Goal: Transaction & Acquisition: Purchase product/service

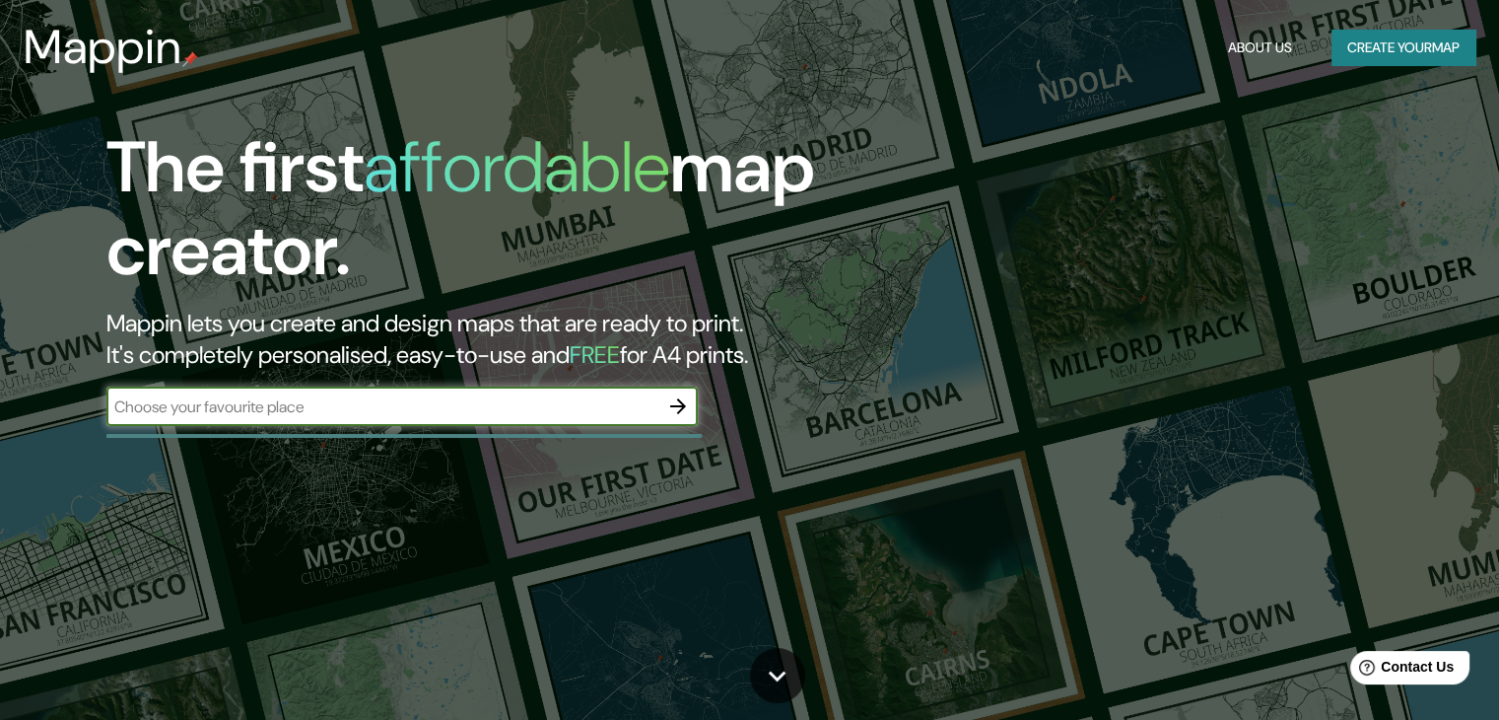
click at [436, 405] on input "text" at bounding box center [382, 406] width 552 height 23
type input "[GEOGRAPHIC_DATA]"
click at [1399, 54] on button "Create your map" at bounding box center [1404, 48] width 144 height 36
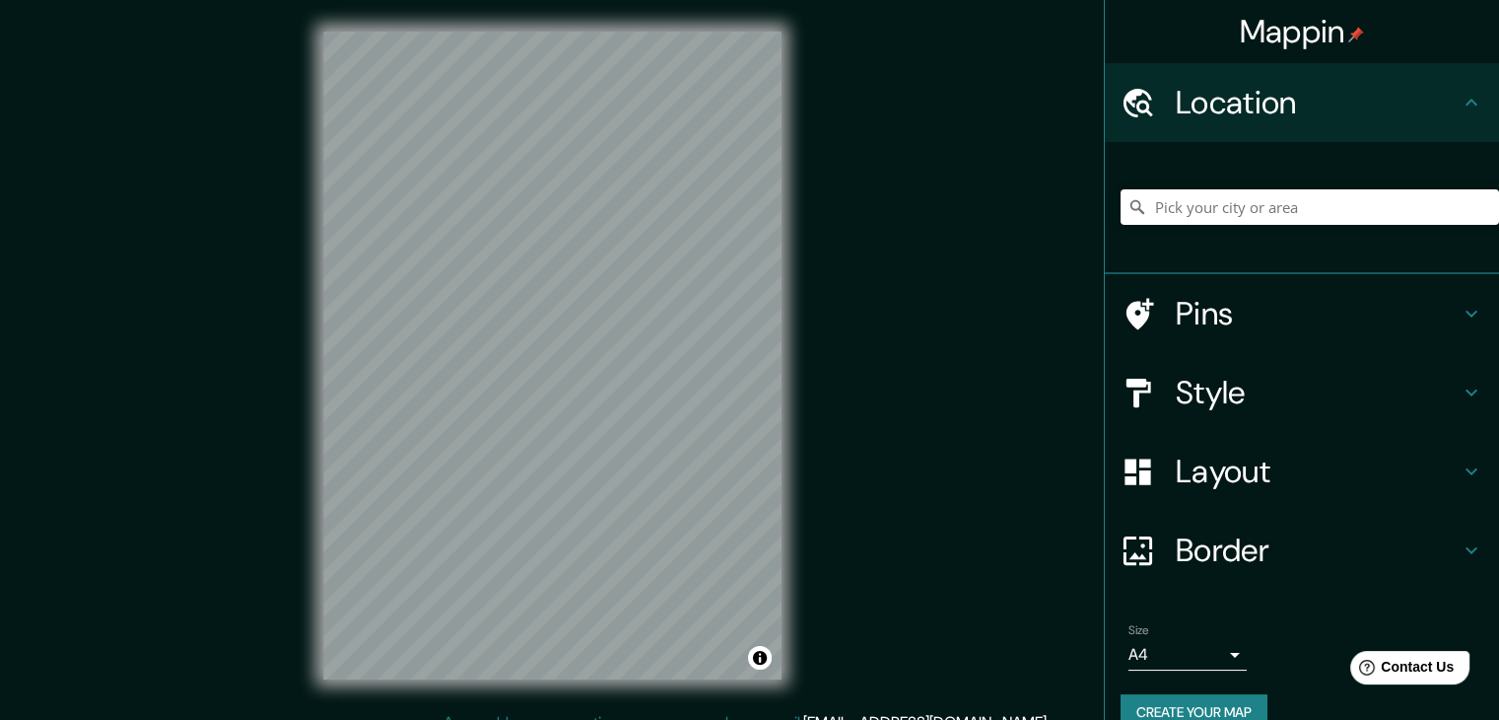
click at [784, 387] on div "© Mapbox © OpenStreetMap Improve this map" at bounding box center [553, 355] width 522 height 711
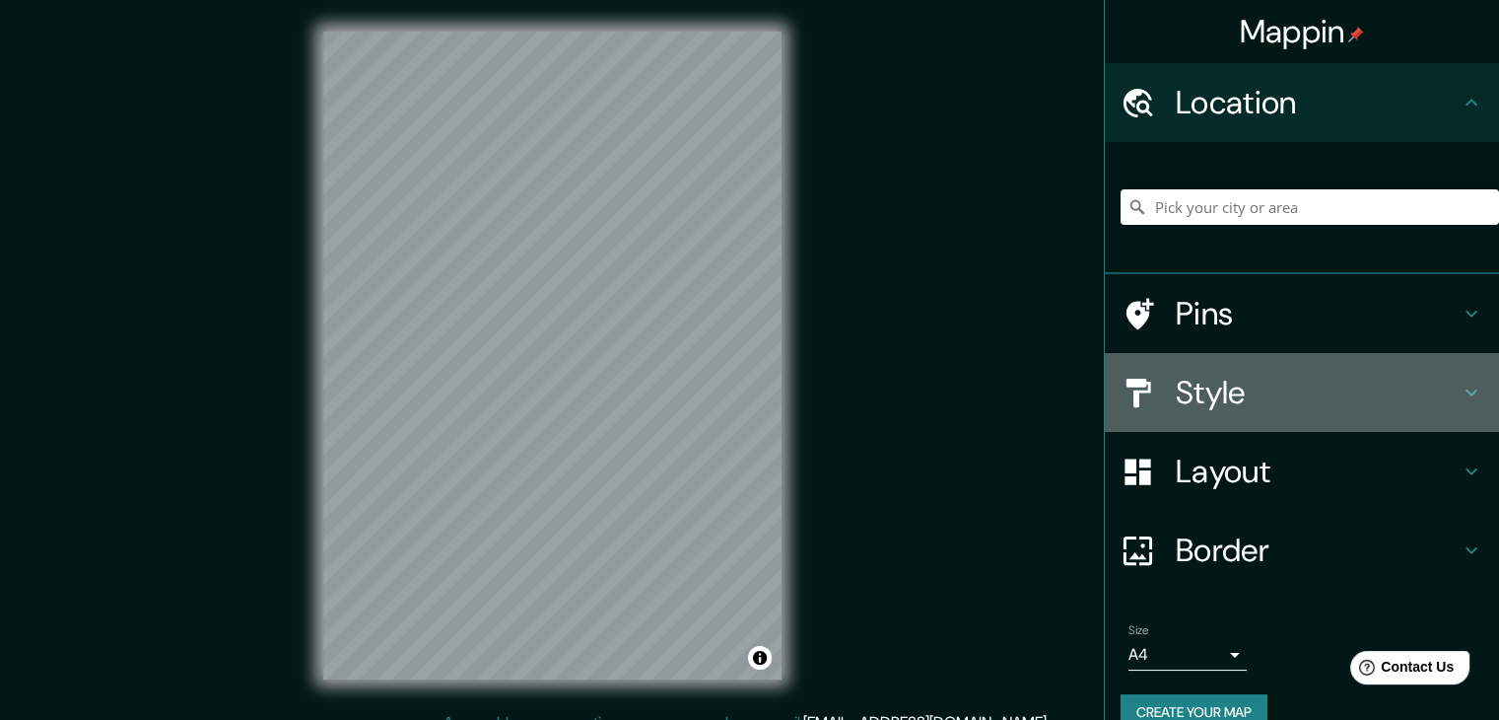
click at [1281, 399] on h4 "Style" at bounding box center [1318, 392] width 284 height 39
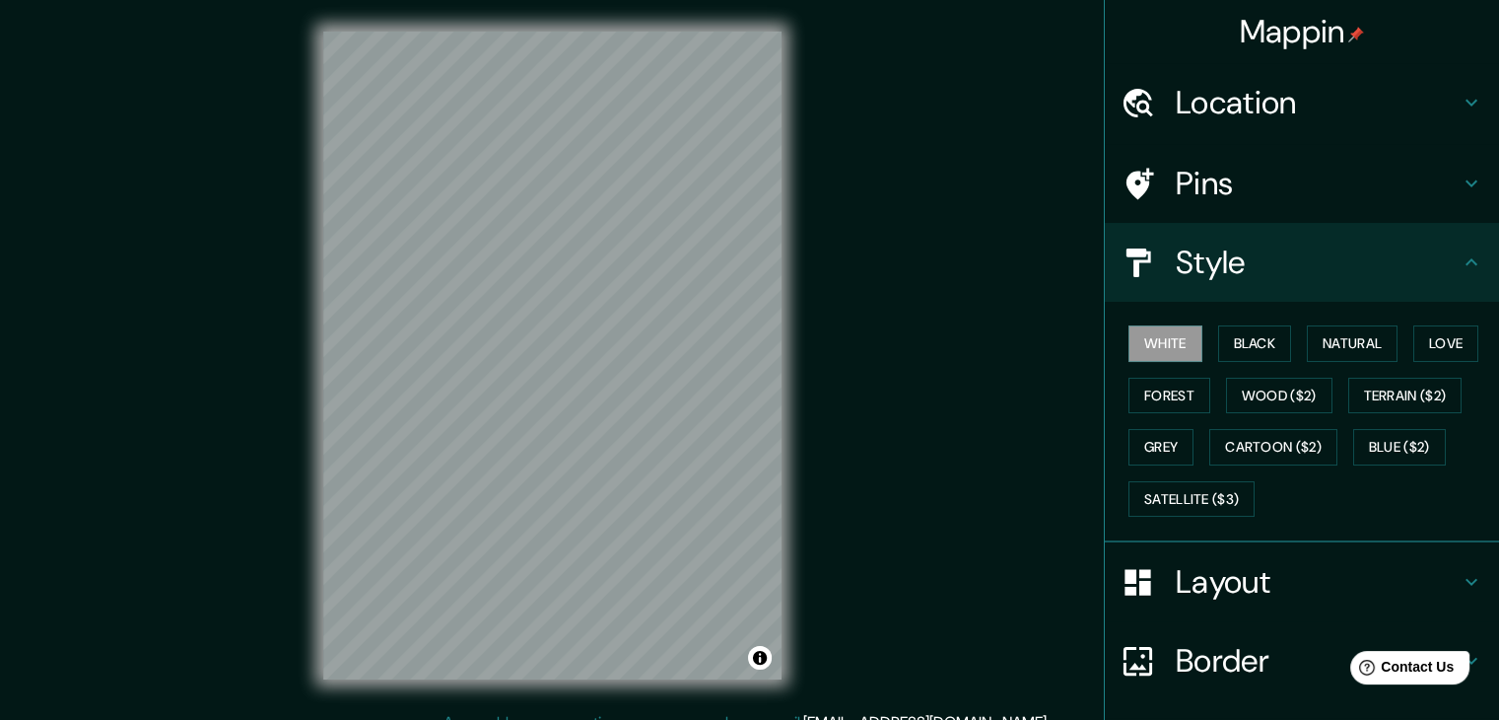
click at [1243, 266] on h4 "Style" at bounding box center [1318, 262] width 284 height 39
click at [1214, 565] on h4 "Layout" at bounding box center [1318, 581] width 284 height 39
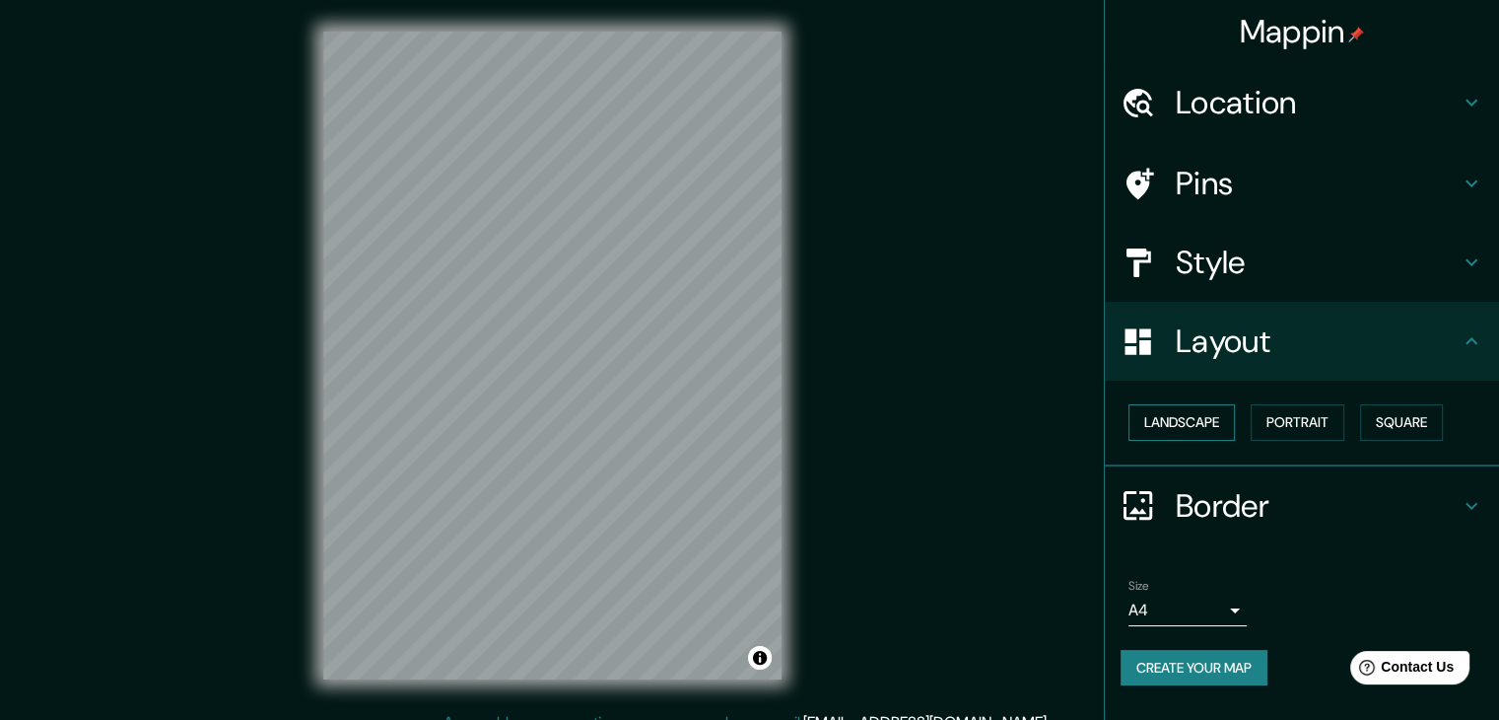
click at [1204, 428] on button "Landscape" at bounding box center [1182, 422] width 106 height 36
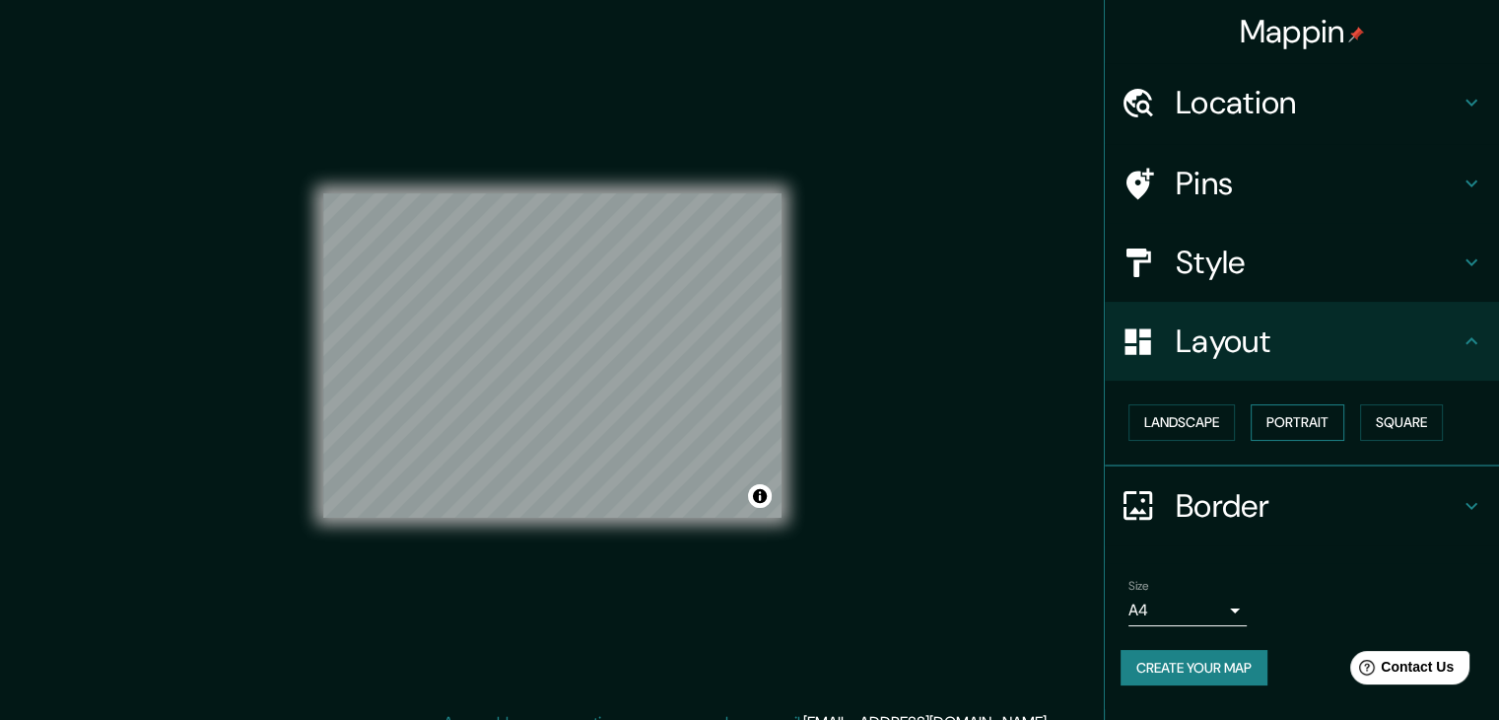
click at [1315, 417] on button "Portrait" at bounding box center [1298, 422] width 94 height 36
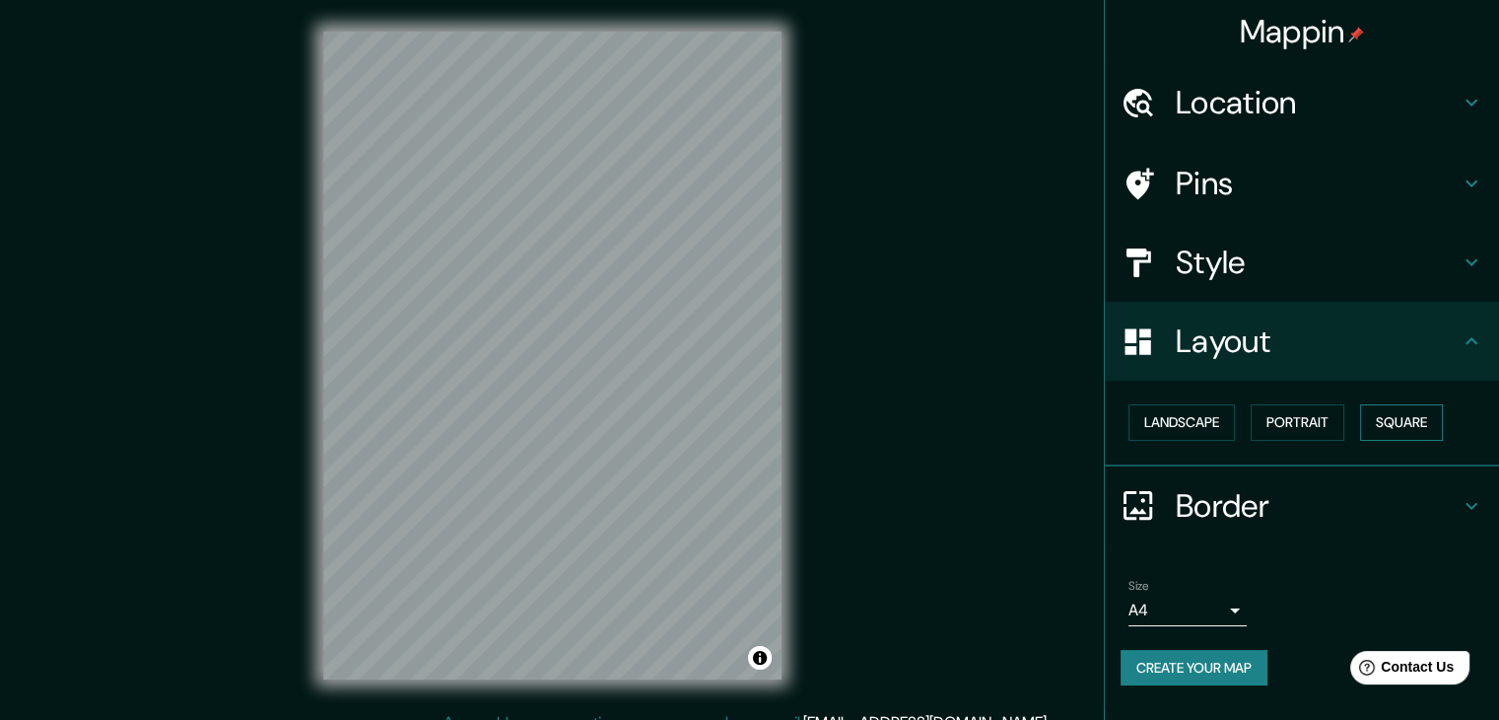
click at [1408, 417] on button "Square" at bounding box center [1401, 422] width 83 height 36
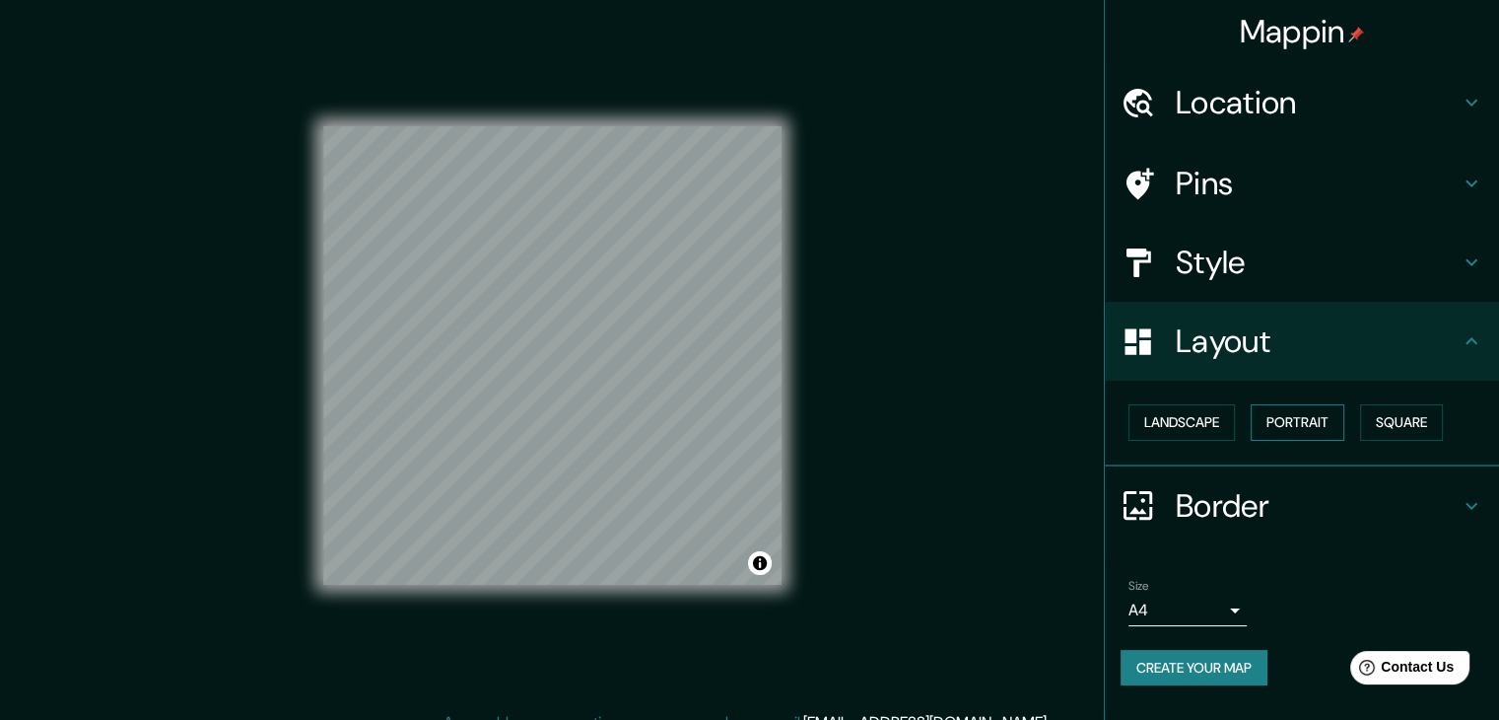
click at [1297, 428] on button "Portrait" at bounding box center [1298, 422] width 94 height 36
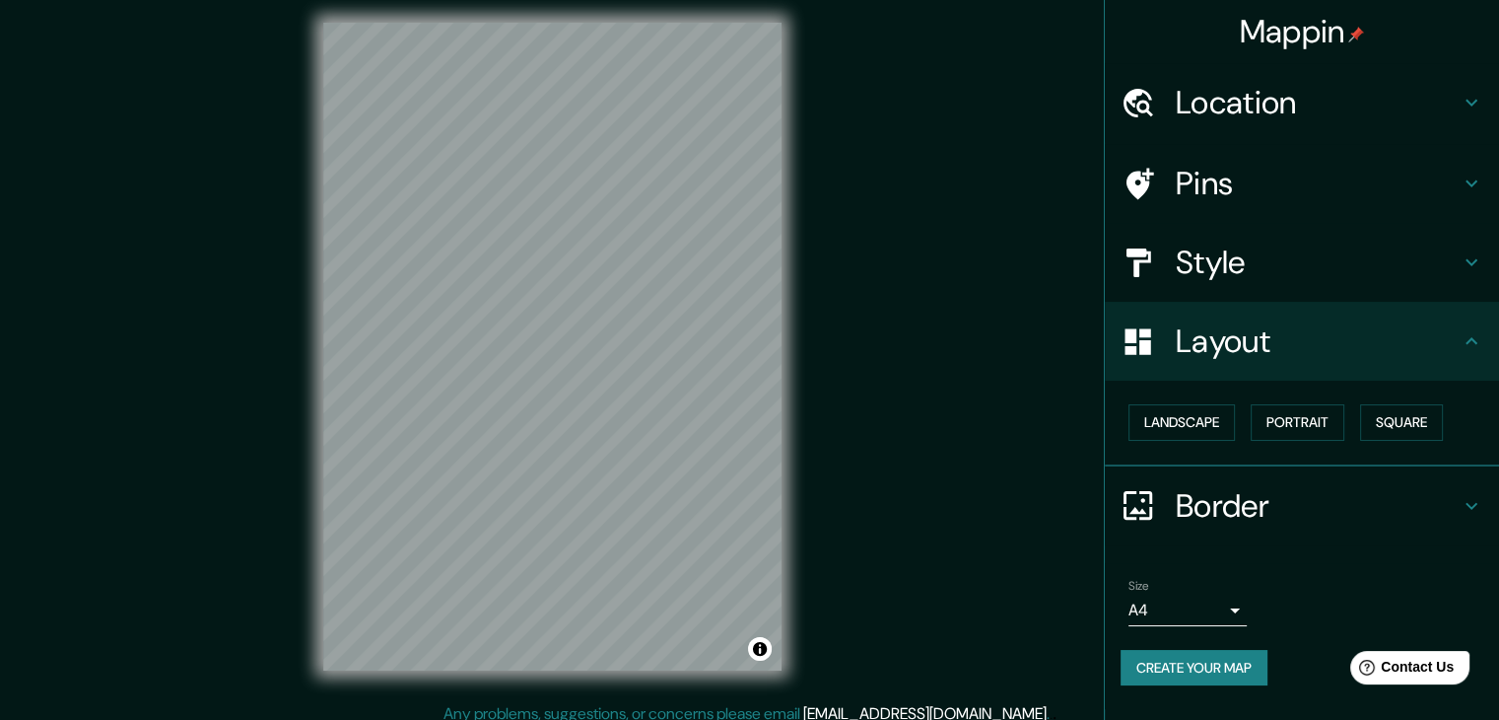
scroll to position [23, 0]
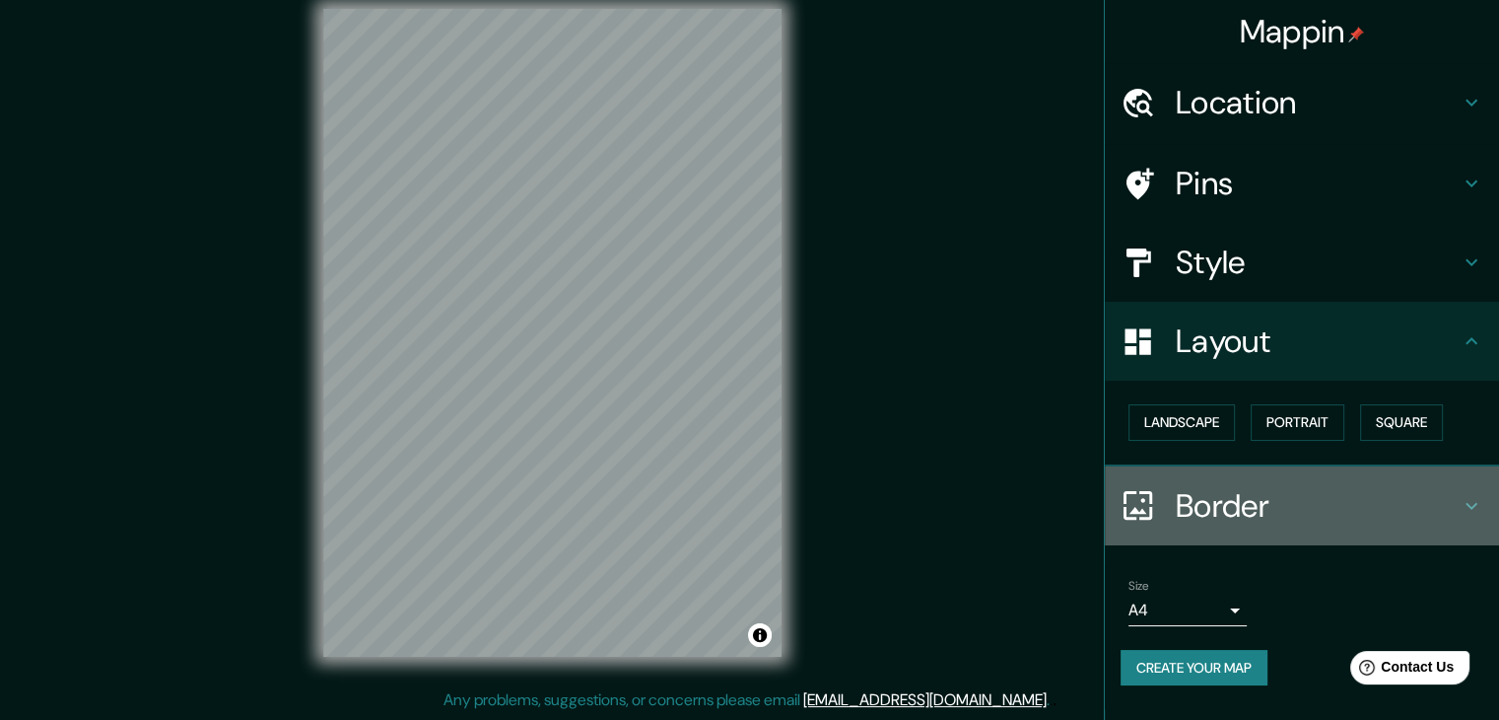
click at [1246, 496] on h4 "Border" at bounding box center [1318, 505] width 284 height 39
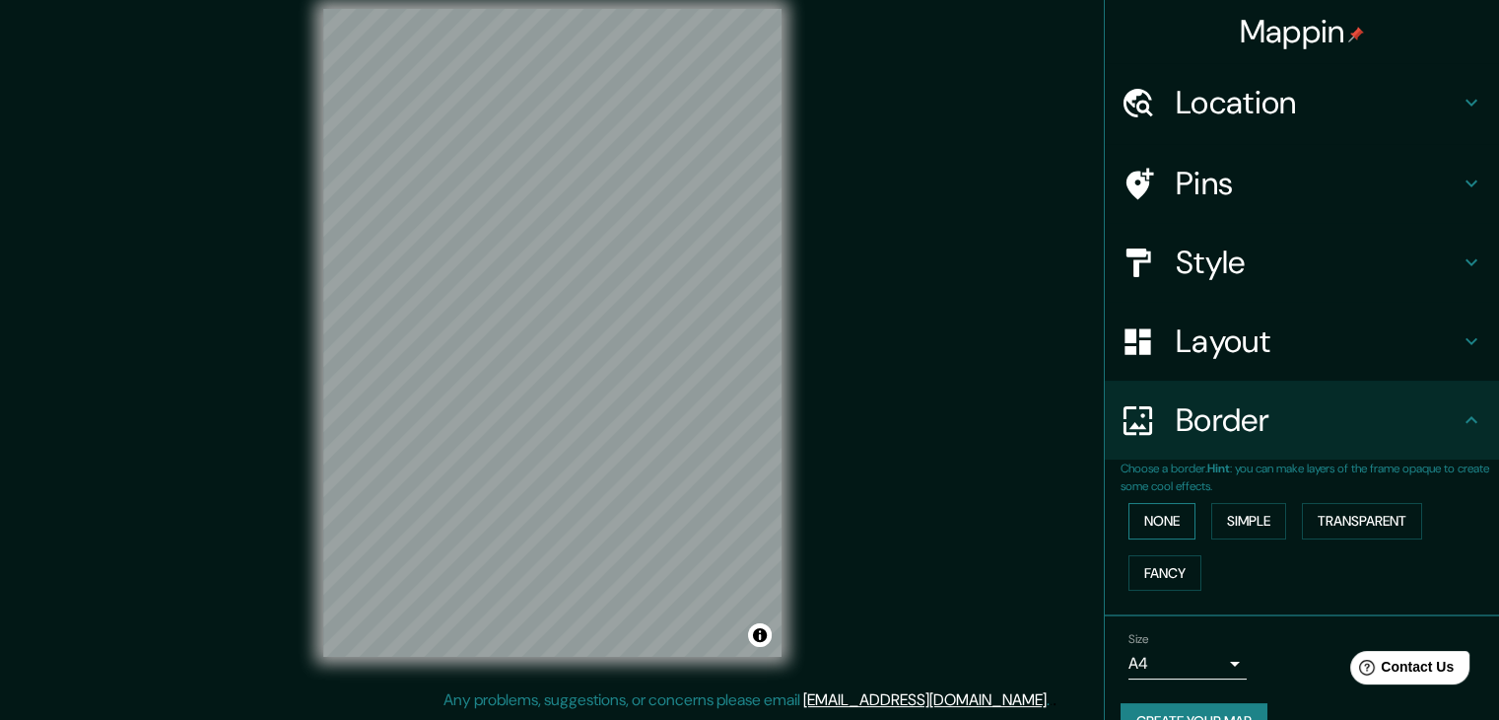
click at [1166, 519] on button "None" at bounding box center [1162, 521] width 67 height 36
click at [1317, 414] on h4 "Border" at bounding box center [1318, 419] width 284 height 39
click at [1293, 359] on h4 "Layout" at bounding box center [1318, 340] width 284 height 39
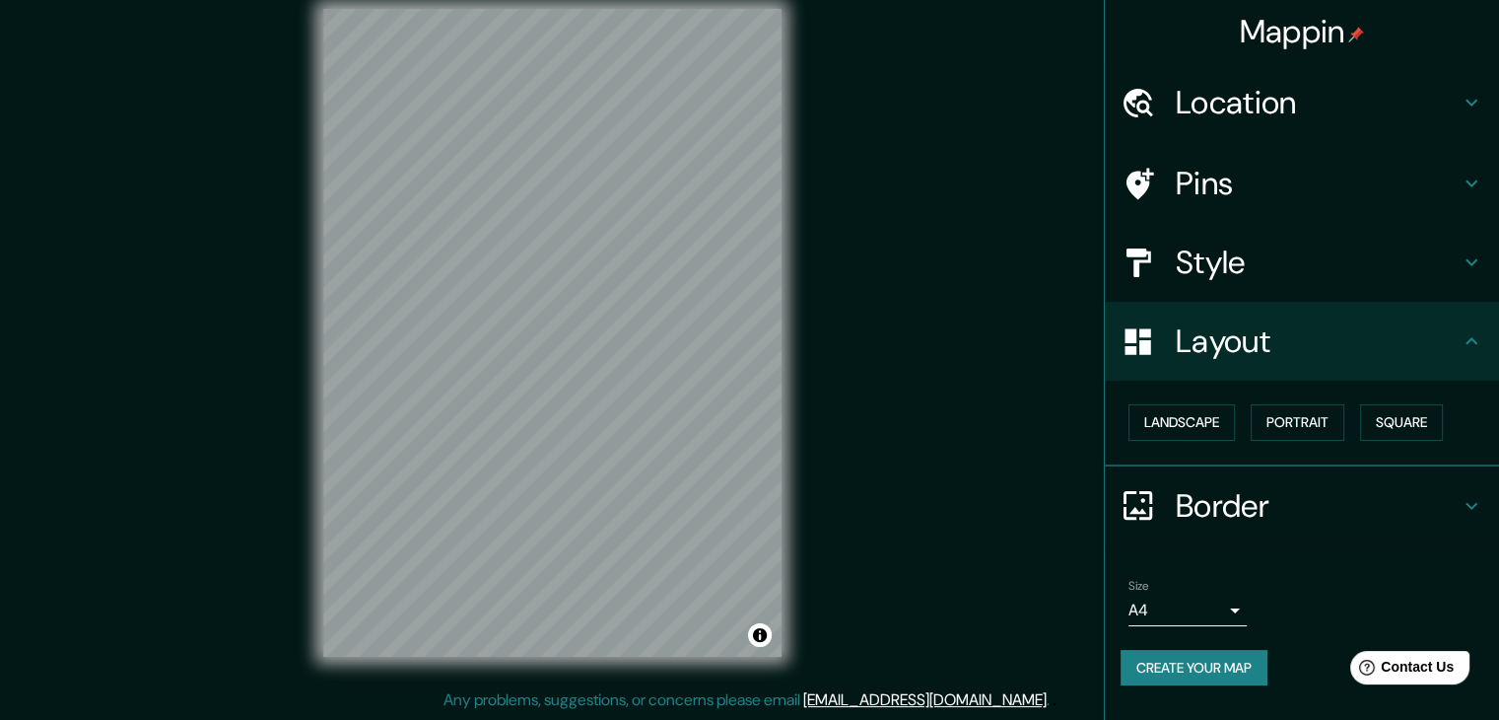
click at [1262, 108] on h4 "Location" at bounding box center [1318, 102] width 284 height 39
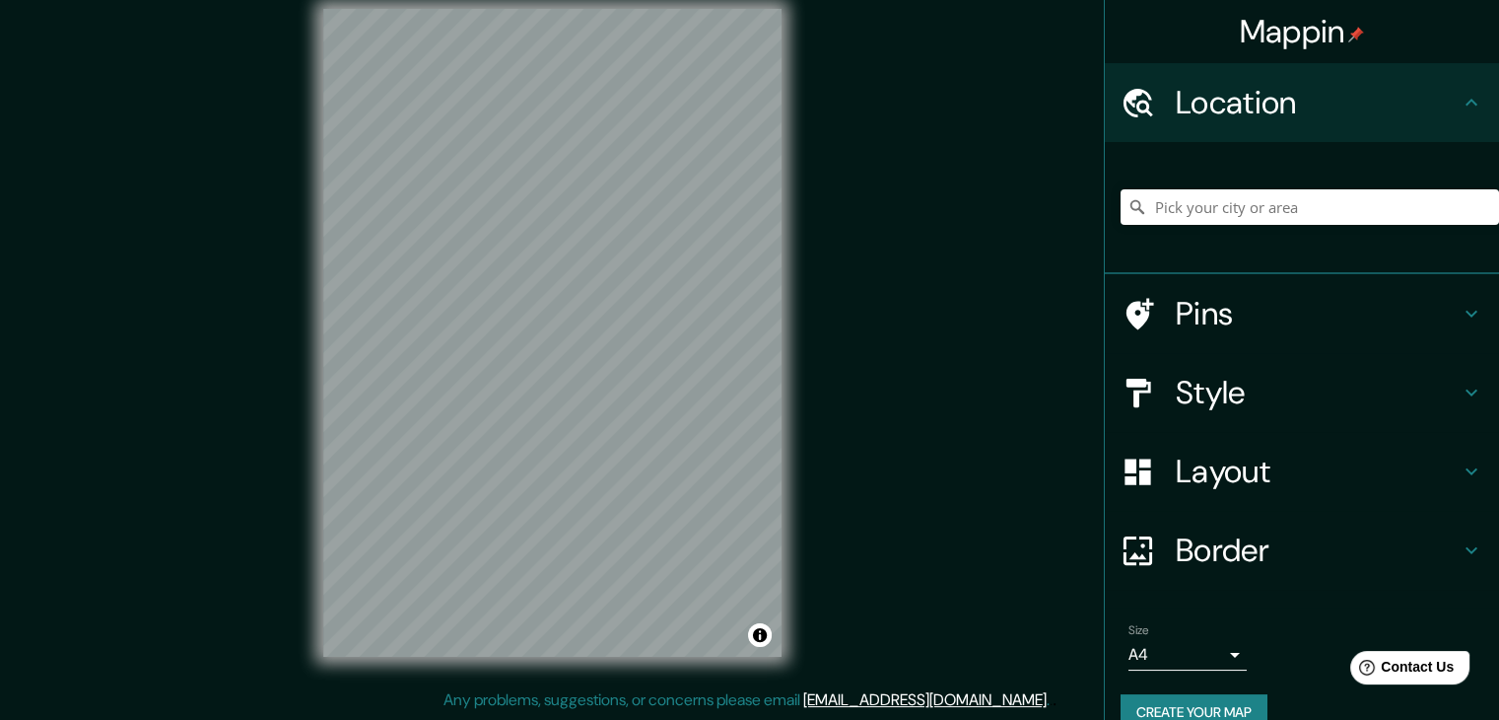
click at [1228, 303] on h4 "Pins" at bounding box center [1318, 313] width 284 height 39
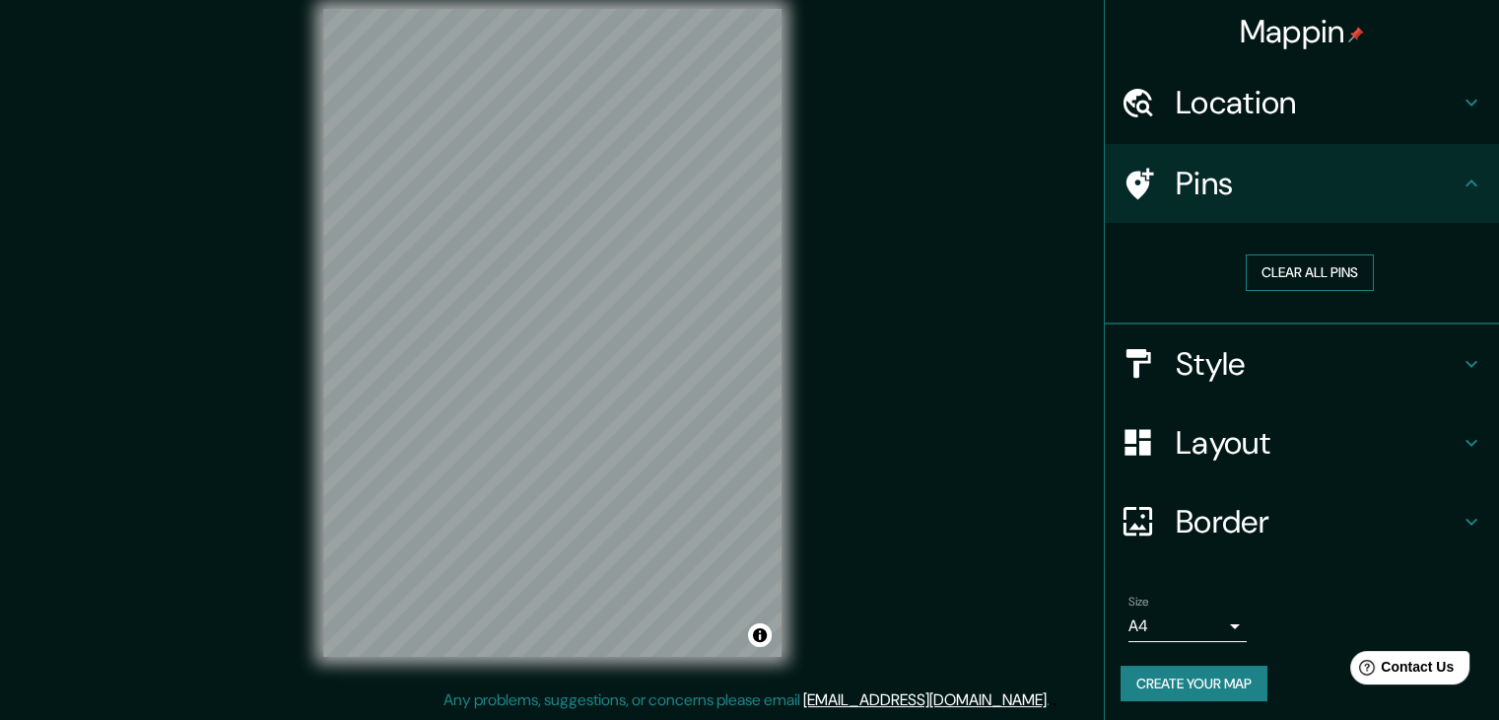
click at [1286, 278] on button "Clear all pins" at bounding box center [1310, 272] width 128 height 36
click at [1257, 364] on h4 "Style" at bounding box center [1318, 363] width 284 height 39
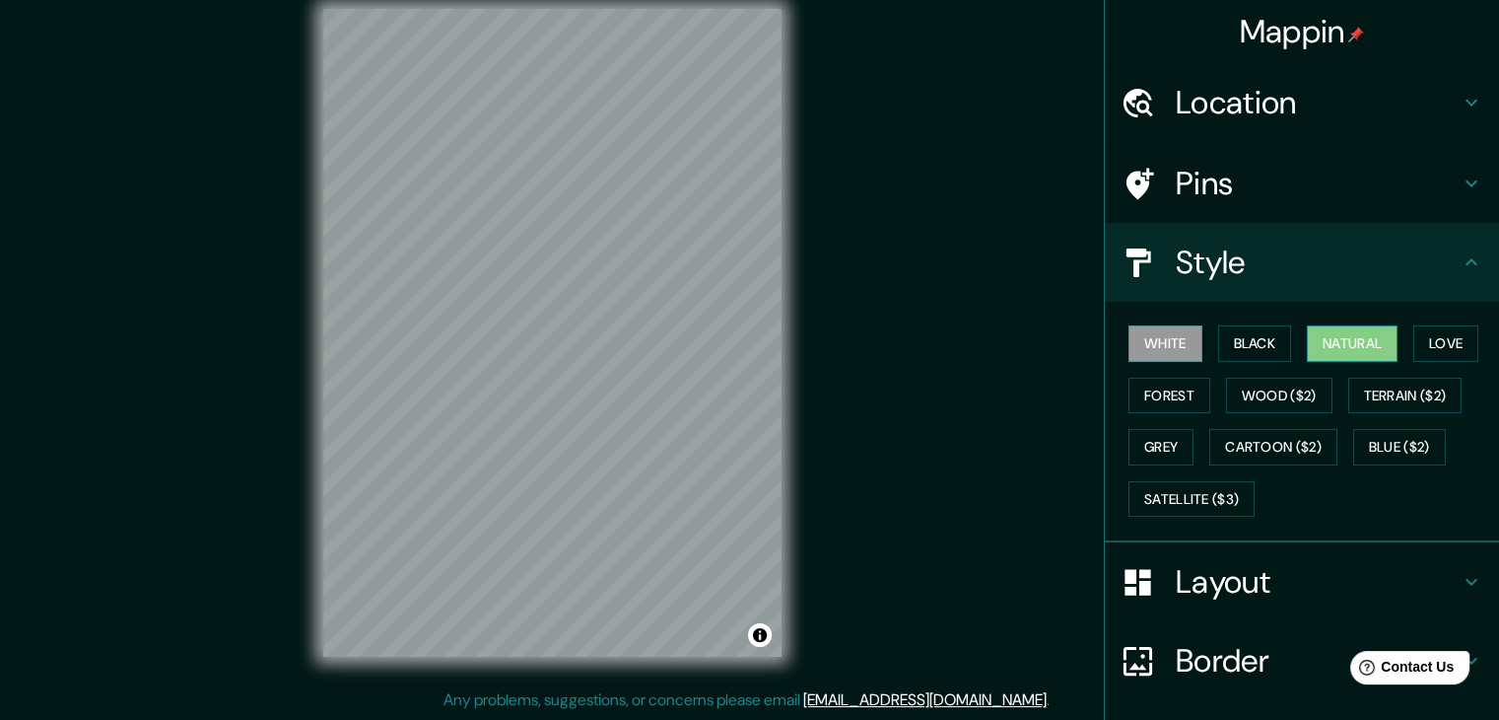
click at [1329, 335] on button "Natural" at bounding box center [1352, 343] width 91 height 36
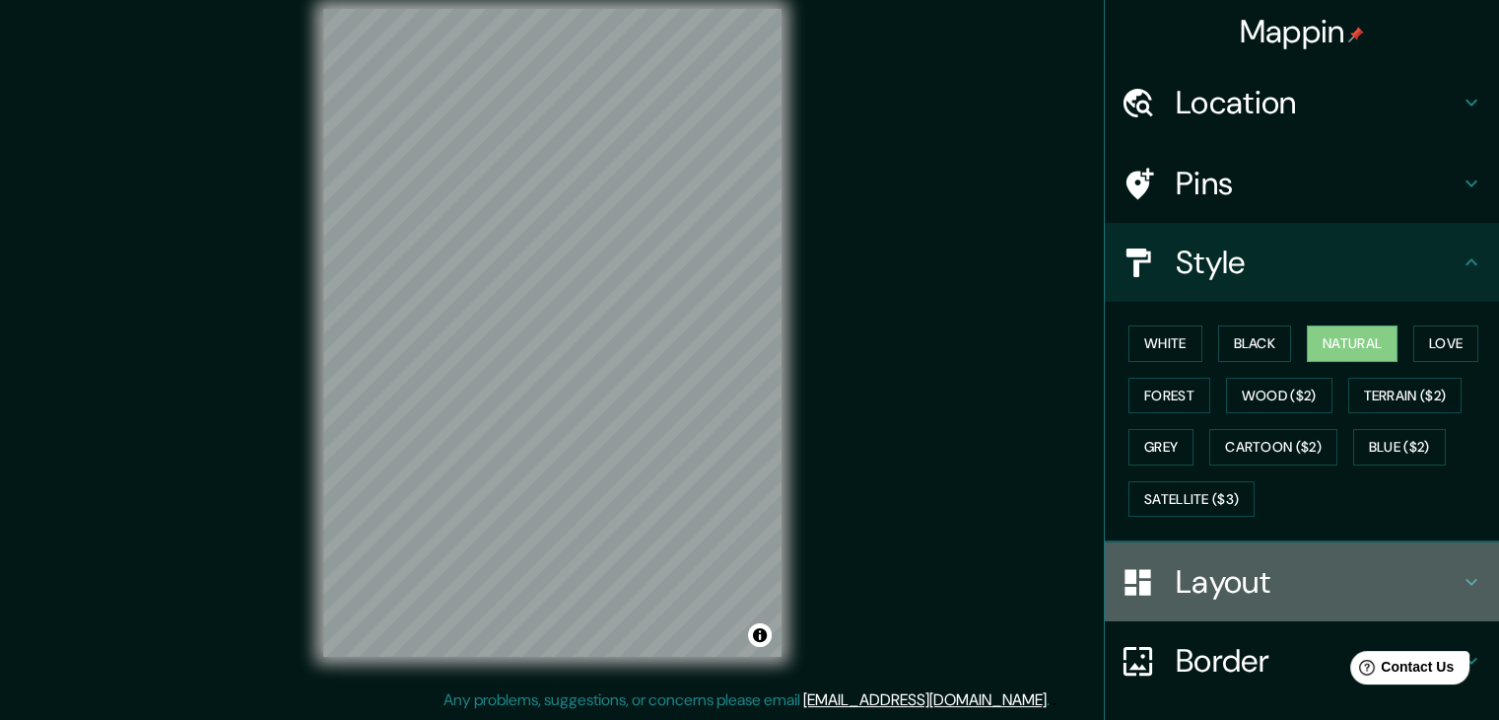
click at [1263, 591] on h4 "Layout" at bounding box center [1318, 581] width 284 height 39
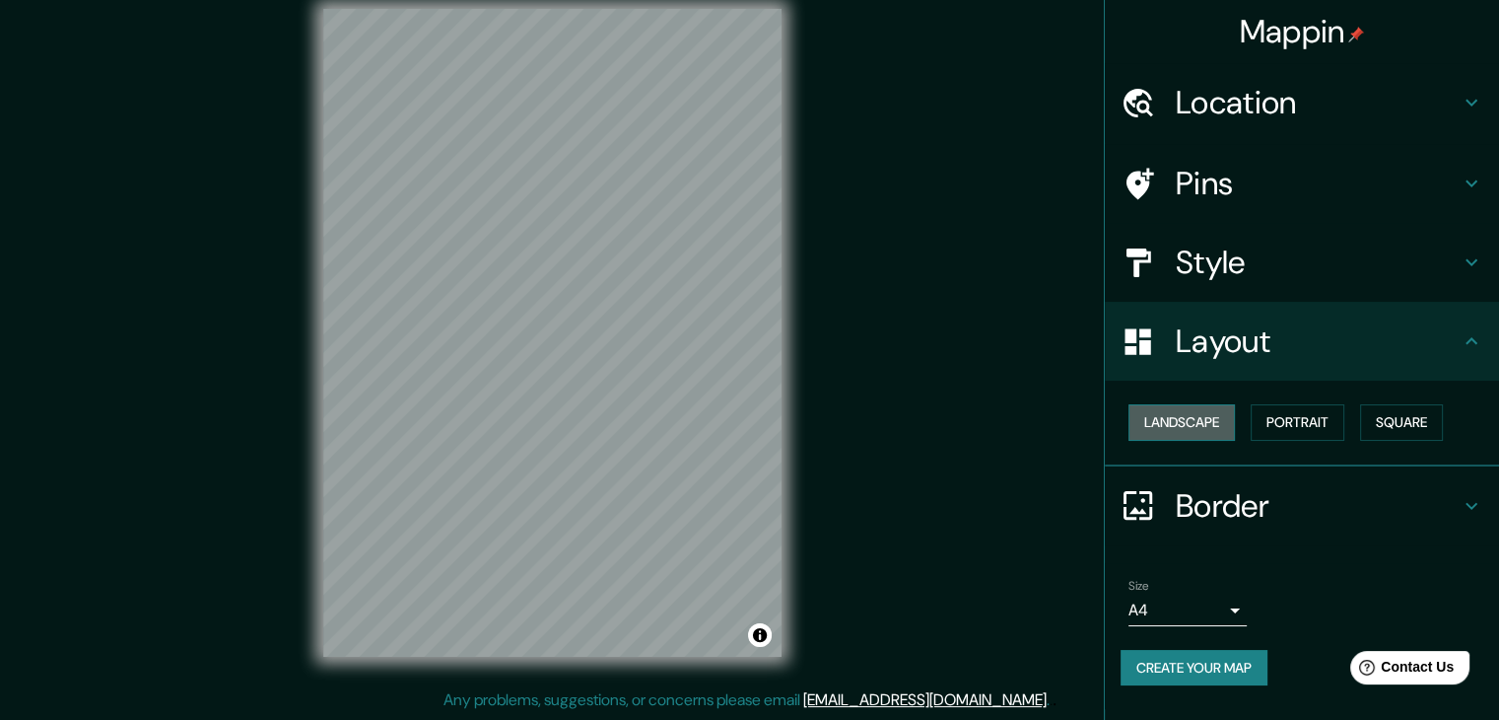
click at [1171, 426] on button "Landscape" at bounding box center [1182, 422] width 106 height 36
